Goal: Task Accomplishment & Management: Use online tool/utility

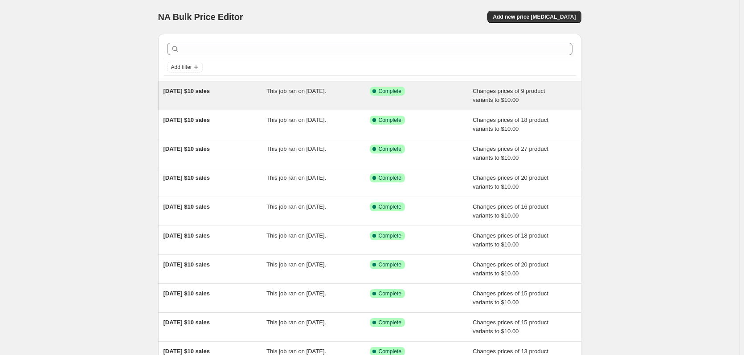
click at [249, 92] on div "[DATE] $10 sales" at bounding box center [214, 96] width 103 height 18
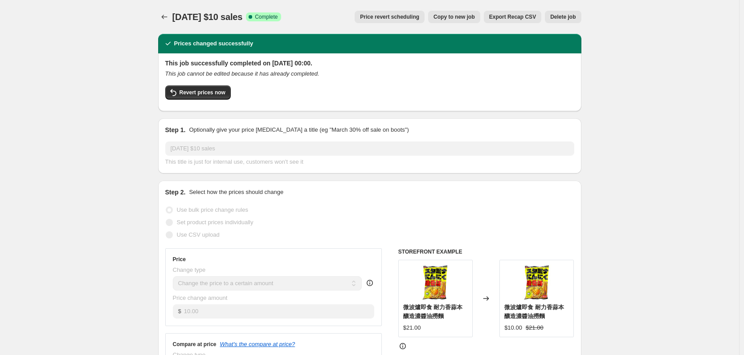
click at [169, 16] on icon "Price change jobs" at bounding box center [164, 16] width 9 height 9
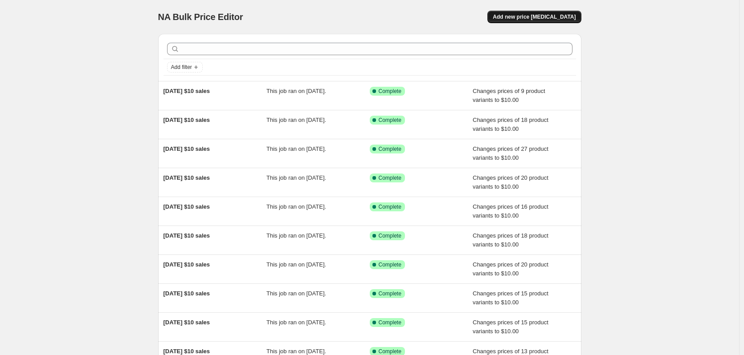
click at [532, 14] on span "Add new price [MEDICAL_DATA]" at bounding box center [534, 16] width 83 height 7
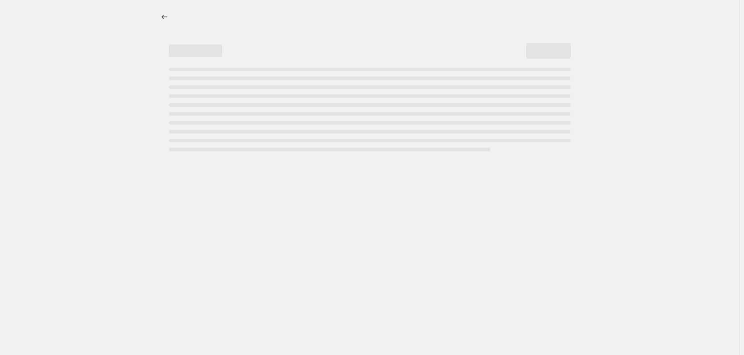
select select "percentage"
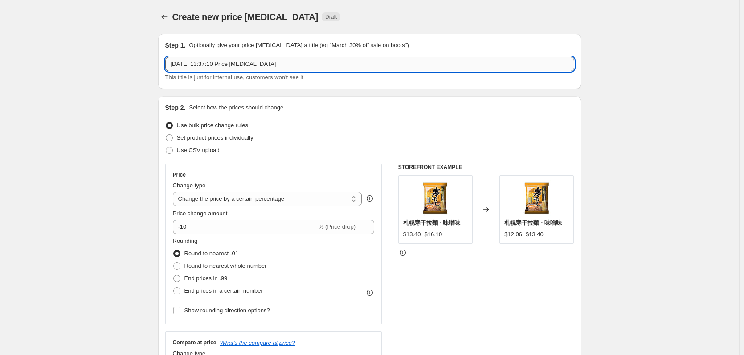
click at [274, 63] on input "[DATE] 13:37:10 Price [MEDICAL_DATA]" at bounding box center [369, 64] width 409 height 14
drag, startPoint x: 300, startPoint y: 63, endPoint x: 20, endPoint y: 71, distance: 279.4
paste input "/09/2025 $10 sales"
click at [196, 66] on input "[DATE] $10 sales" at bounding box center [369, 64] width 409 height 14
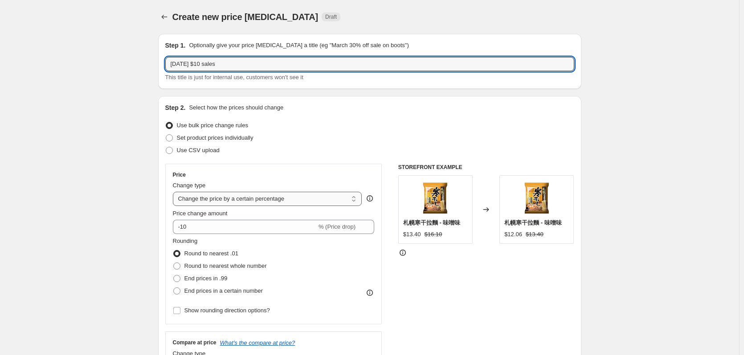
type input "[DATE] $10 sales"
drag, startPoint x: 195, startPoint y: 196, endPoint x: 194, endPoint y: 201, distance: 5.0
click at [195, 196] on select "Change the price to a certain amount Change the price by a certain amount Chang…" at bounding box center [267, 199] width 189 height 14
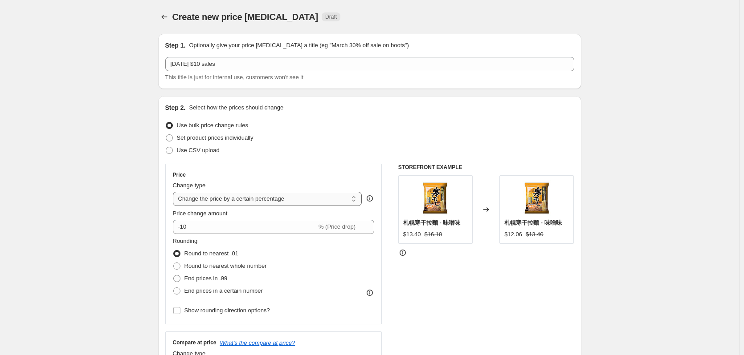
select select "to"
click at [175, 192] on select "Change the price to a certain amount Change the price by a certain amount Chang…" at bounding box center [267, 199] width 189 height 14
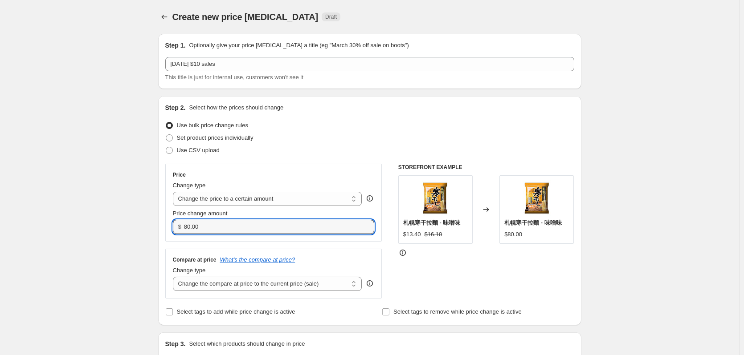
drag, startPoint x: 201, startPoint y: 224, endPoint x: 147, endPoint y: 224, distance: 54.3
type input "10.00"
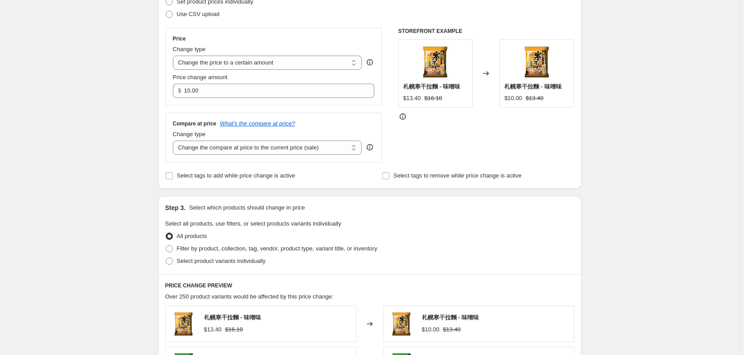
scroll to position [223, 0]
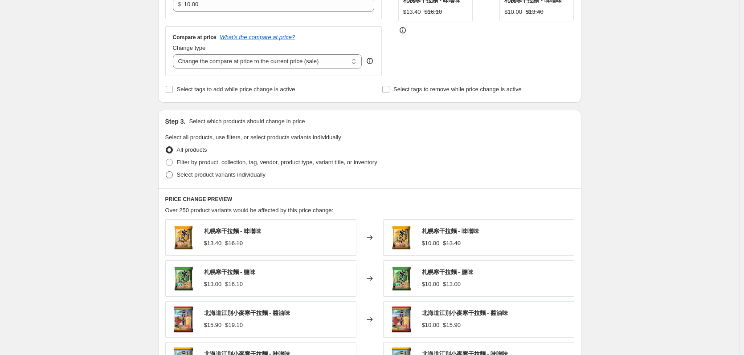
click at [196, 175] on span "Select product variants individually" at bounding box center [221, 174] width 89 height 7
click at [166, 172] on input "Select product variants individually" at bounding box center [166, 171] width 0 height 0
radio input "true"
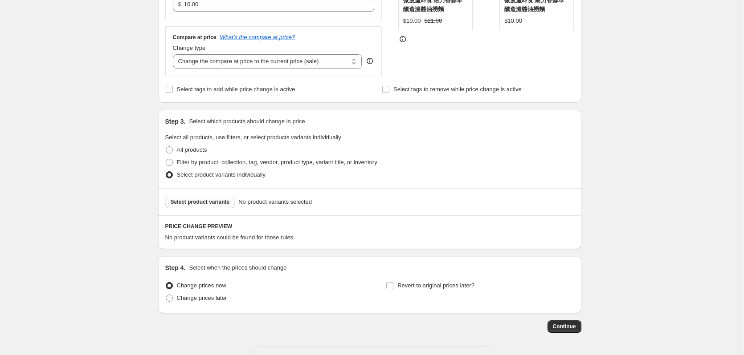
click at [213, 204] on span "Select product variants" at bounding box center [200, 202] width 59 height 7
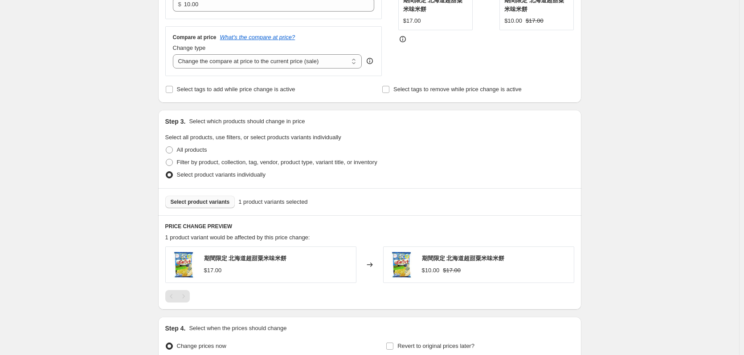
click at [187, 201] on span "Select product variants" at bounding box center [200, 202] width 59 height 7
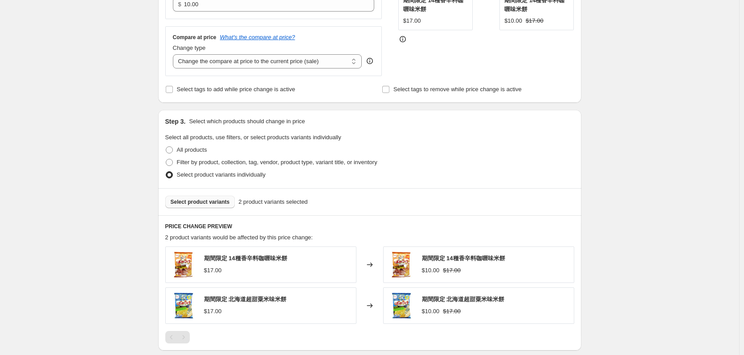
click at [202, 204] on span "Select product variants" at bounding box center [200, 202] width 59 height 7
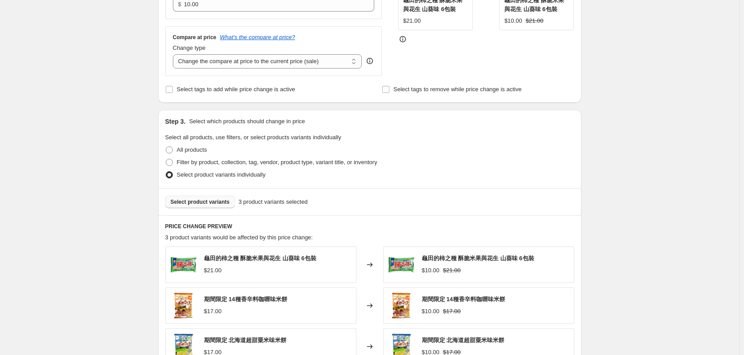
click at [210, 205] on span "Select product variants" at bounding box center [200, 202] width 59 height 7
click at [202, 200] on span "Select product variants" at bounding box center [200, 202] width 59 height 7
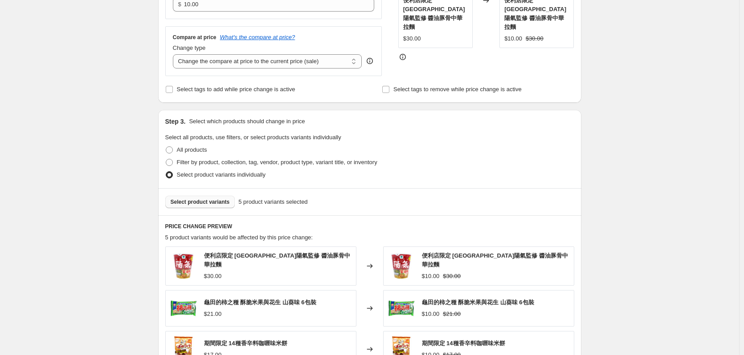
click at [198, 197] on button "Select product variants" at bounding box center [200, 202] width 70 height 12
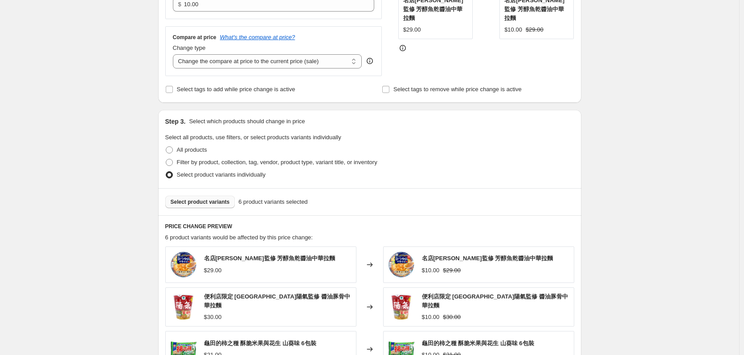
click at [203, 202] on span "Select product variants" at bounding box center [200, 202] width 59 height 7
click at [217, 201] on span "Select product variants" at bounding box center [200, 202] width 59 height 7
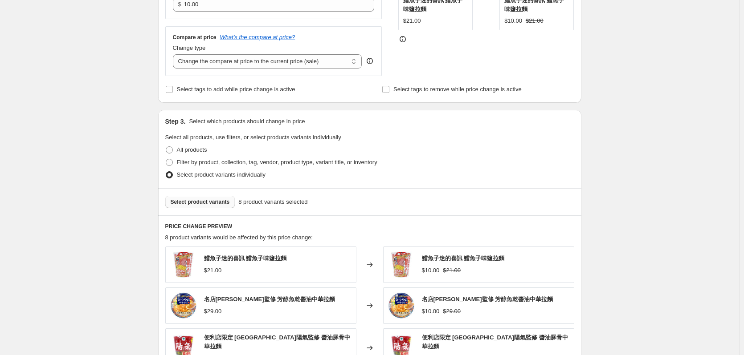
scroll to position [480, 0]
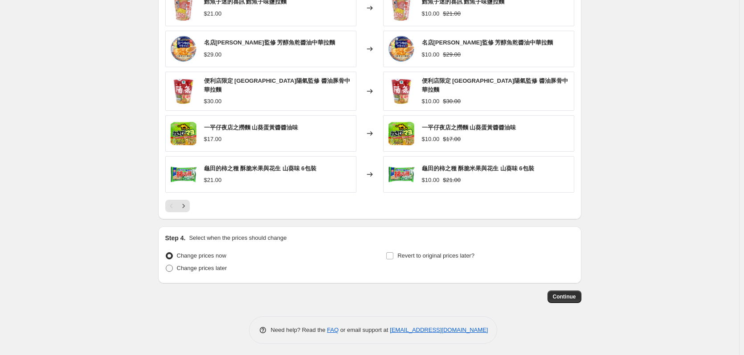
click at [204, 269] on span "Change prices later" at bounding box center [202, 268] width 50 height 7
click at [166, 265] on input "Change prices later" at bounding box center [166, 265] width 0 height 0
radio input "true"
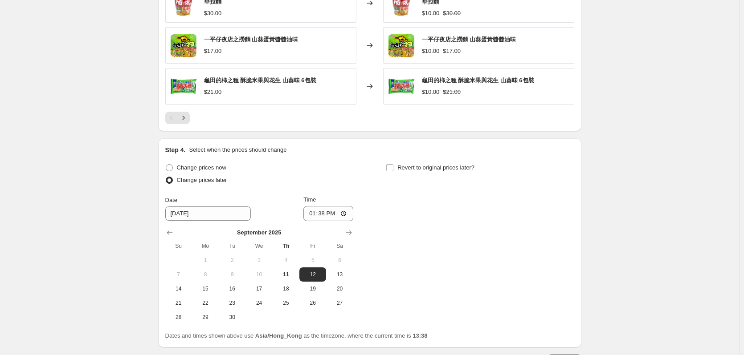
scroll to position [569, 0]
click at [281, 285] on span "18" at bounding box center [286, 288] width 20 height 7
type input "[DATE]"
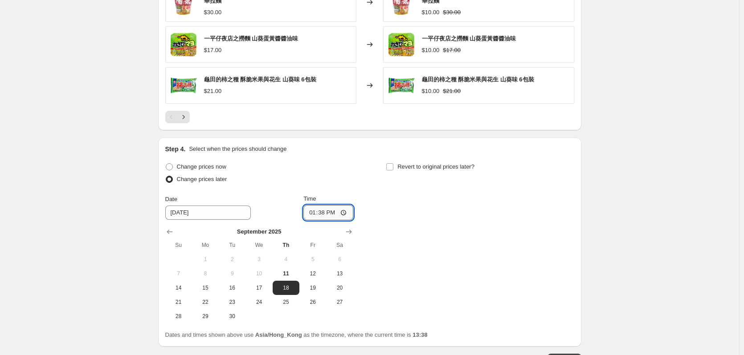
click at [327, 215] on input "13:38" at bounding box center [328, 212] width 50 height 15
click at [336, 212] on input "00:38" at bounding box center [328, 212] width 50 height 15
type input "00:00"
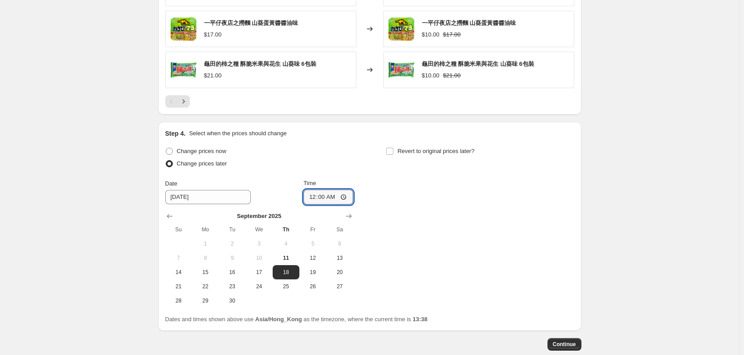
scroll to position [613, 0]
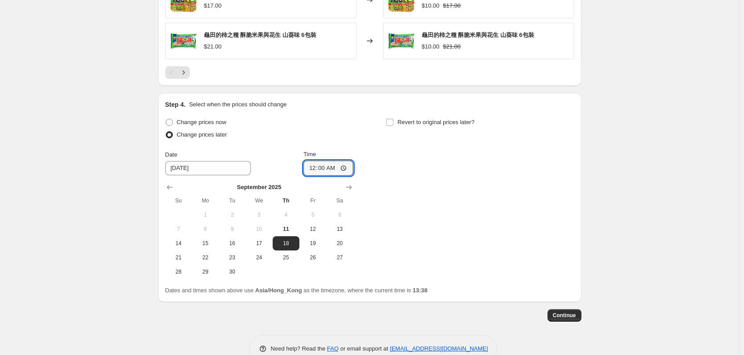
click at [571, 318] on button "Continue" at bounding box center [564, 316] width 34 height 12
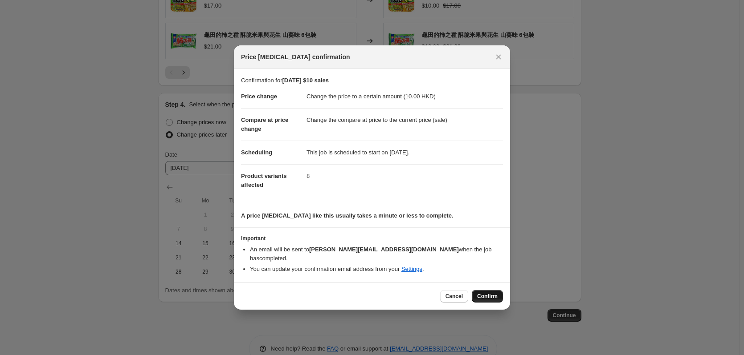
click at [493, 294] on span "Confirm" at bounding box center [487, 296] width 20 height 7
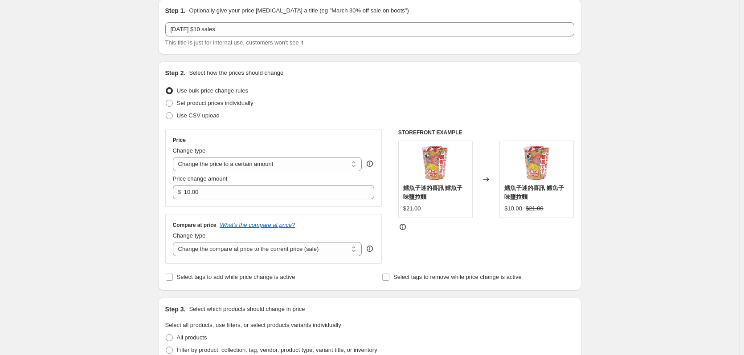
scroll to position [34, 0]
